Goal: Task Accomplishment & Management: Manage account settings

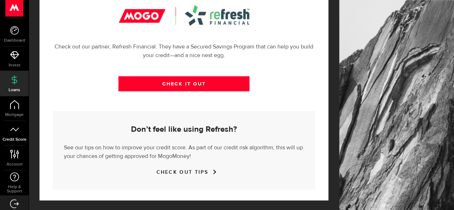
scroll to position [16, 0]
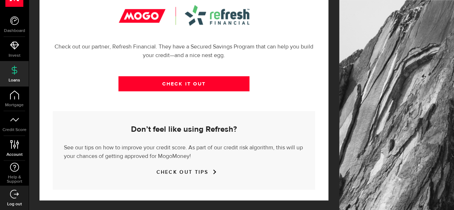
click at [14, 148] on use at bounding box center [14, 144] width 9 height 9
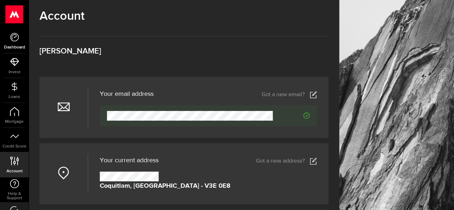
click at [16, 36] on use at bounding box center [14, 37] width 9 height 9
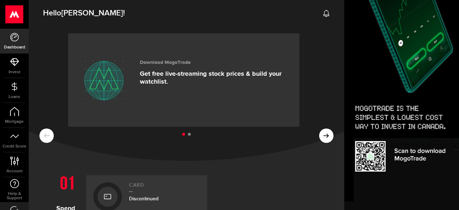
click at [185, 134] on ul at bounding box center [186, 134] width 294 height 9
click at [188, 134] on li at bounding box center [189, 134] width 3 height 3
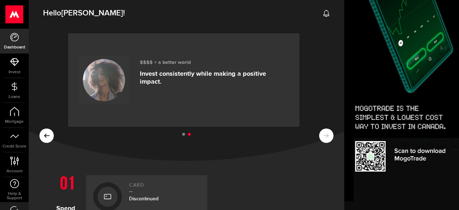
click at [182, 134] on li at bounding box center [183, 134] width 3 height 3
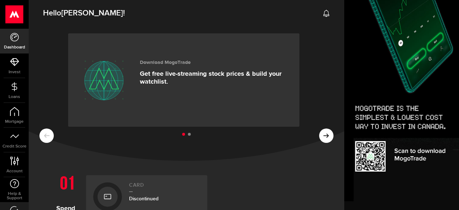
drag, startPoint x: 296, startPoint y: 176, endPoint x: 316, endPoint y: 180, distance: 20.5
click at [296, 176] on div at bounding box center [273, 197] width 121 height 45
